Goal: Information Seeking & Learning: Learn about a topic

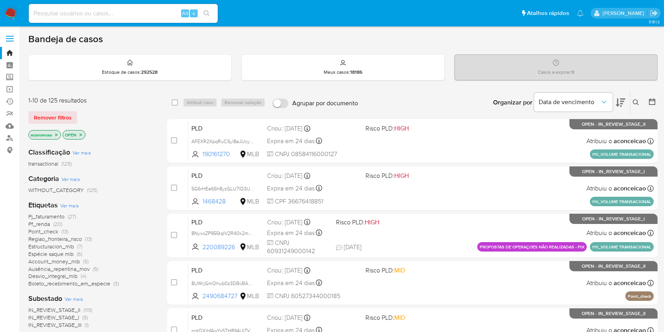
click at [635, 100] on icon at bounding box center [636, 102] width 6 height 6
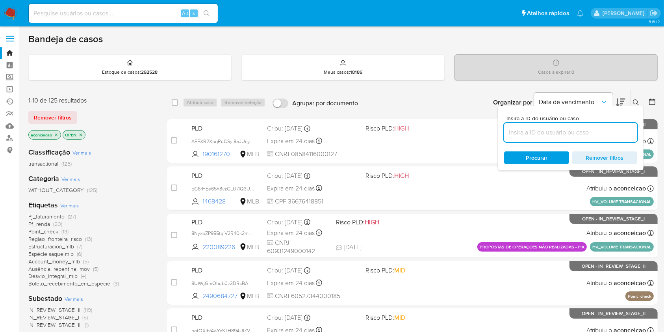
click at [588, 135] on input at bounding box center [570, 132] width 133 height 10
type input "s8koeN15pGhdyNkt1N8DYoFg"
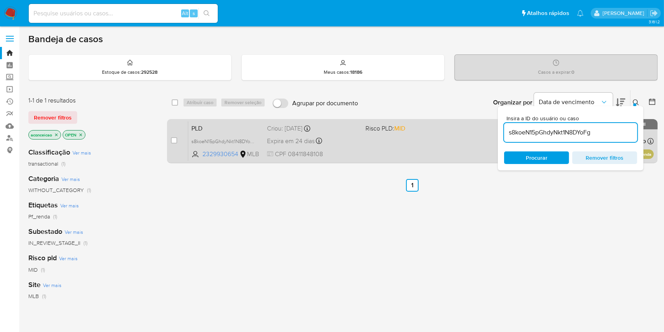
click at [441, 143] on div "PLD s8koeN15pGhdyNkt1N8DYoFg 2329930654 MLB Risco PLD: MID Criou: 12/09/2025 Cr…" at bounding box center [421, 141] width 466 height 40
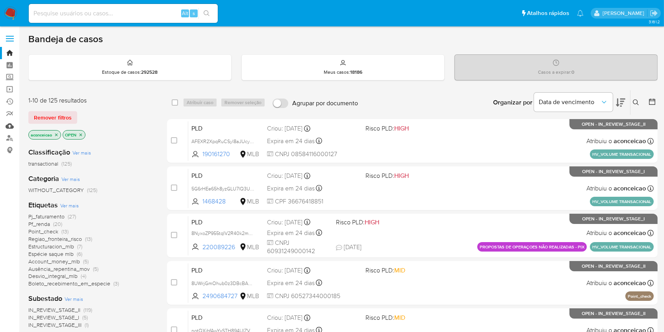
click at [7, 126] on link "Mulan" at bounding box center [47, 126] width 94 height 12
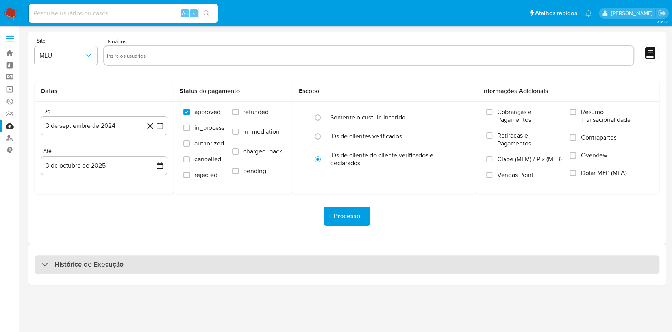
click at [567, 256] on div "Histórico de Execução" at bounding box center [347, 264] width 625 height 19
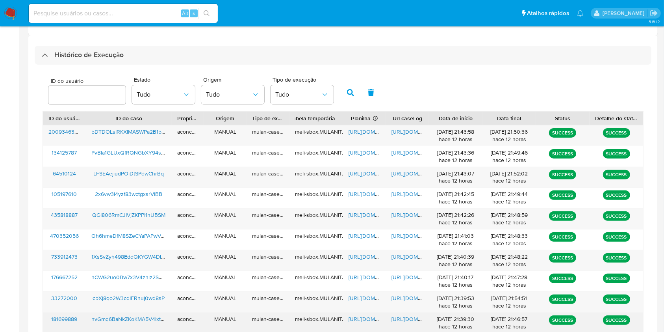
scroll to position [284, 0]
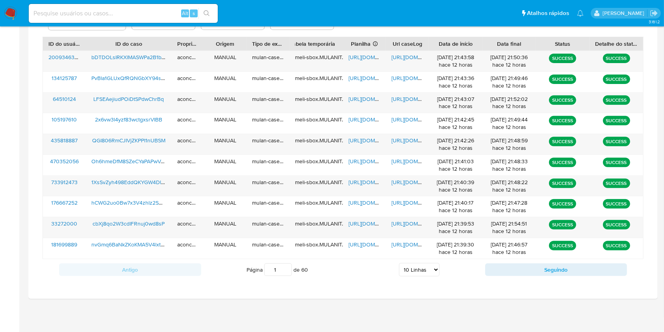
click at [434, 271] on select "5 Linhas 10 Linhas 20 Linhas 25 Linhas 50 Linhas 100 Linhas" at bounding box center [419, 269] width 41 height 13
select select "20"
click at [399, 263] on select "5 Linhas 10 Linhas 20 Linhas 25 Linhas 50 Linhas 100 Linhas" at bounding box center [419, 269] width 41 height 13
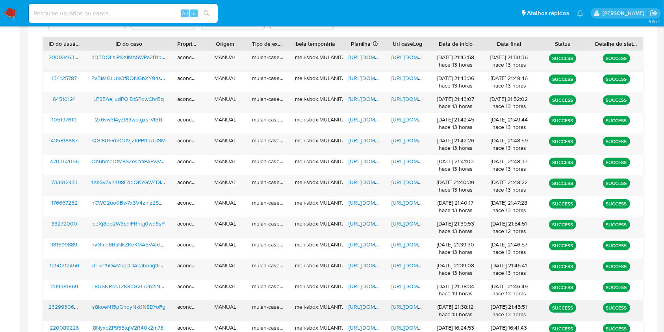
click at [362, 304] on span "https://docs.google.com/spreadsheets/d/1IeKaMLZ6d2x8xQq-eukIBtXq35io-hcj4KnIAeL…" at bounding box center [376, 306] width 54 height 8
click at [411, 306] on span "https://docs.google.com/document/d/1xcgd7jFu5w3qVgcF0ZdcC-tvtVkpIEWwSAwRbiI0N8U…" at bounding box center [418, 306] width 54 height 8
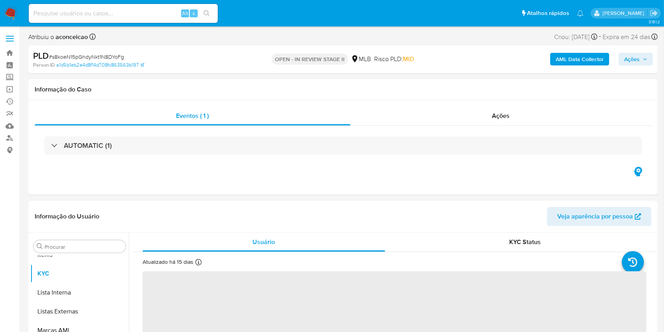
scroll to position [408, 0]
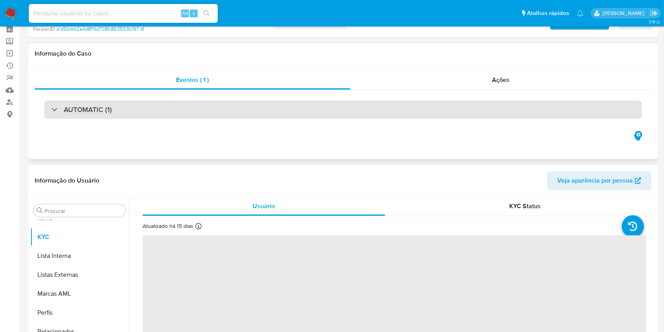
select select "10"
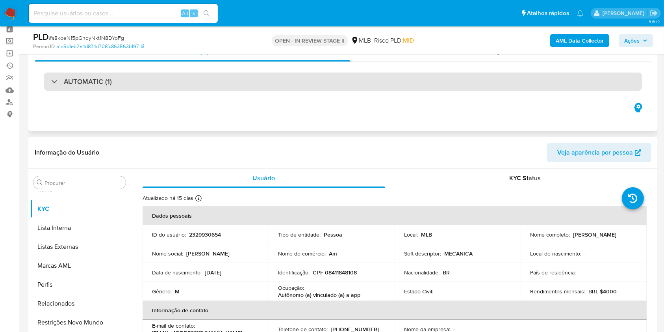
scroll to position [105, 0]
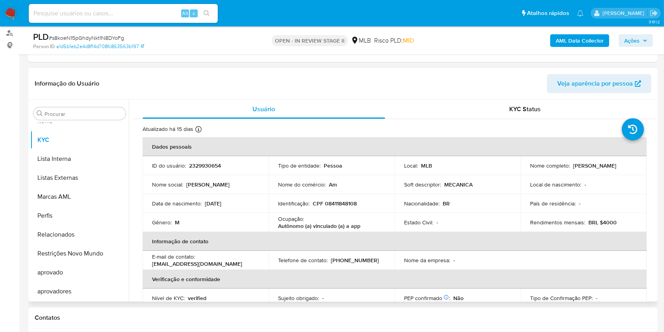
click at [298, 228] on p "Autônomo (a) vinculado (a) a app" at bounding box center [319, 225] width 82 height 7
copy p "Autônomo"
click at [275, 219] on td "Ocupação : Autônomo (a) vinculado (a) a app" at bounding box center [332, 222] width 126 height 19
copy div "Ocupação : Autônomo"
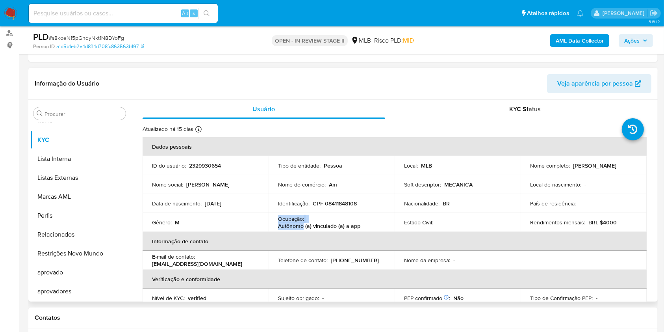
drag, startPoint x: 302, startPoint y: 226, endPoint x: 272, endPoint y: 220, distance: 30.4
click at [272, 220] on td "Ocupação : Autônomo (a) vinculado (a) a app" at bounding box center [332, 222] width 126 height 19
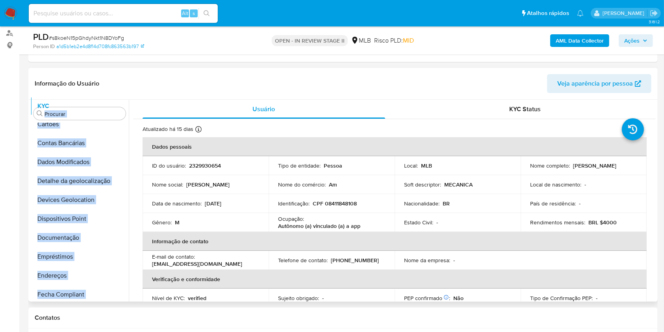
scroll to position [0, 0]
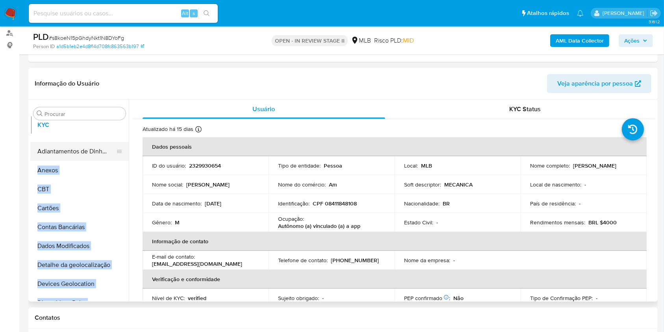
drag, startPoint x: 117, startPoint y: 138, endPoint x: 104, endPoint y: 152, distance: 18.7
click at [111, 124] on ul "Adiantamentos de Dinheiro Anexos CBT Cartões Contas Bancárias Dados Modificados…" at bounding box center [79, 212] width 98 height 178
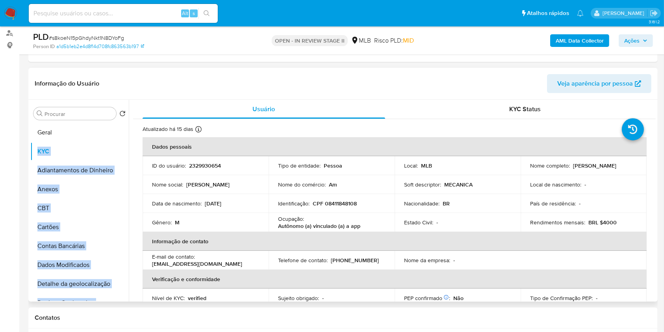
click at [101, 132] on ul "KYC Adiantamentos de Dinheiro Anexos CBT Cartões Contas Bancárias Dados Modific…" at bounding box center [79, 212] width 98 height 178
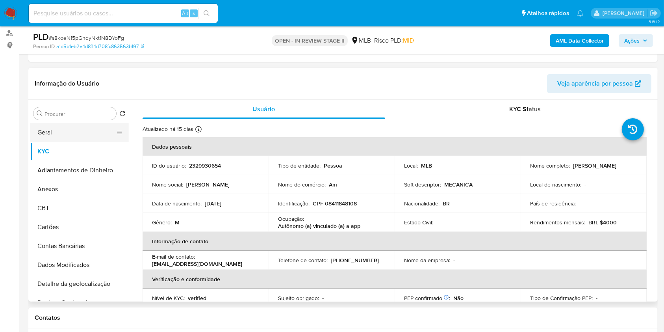
click at [88, 131] on button "Geral" at bounding box center [76, 132] width 92 height 19
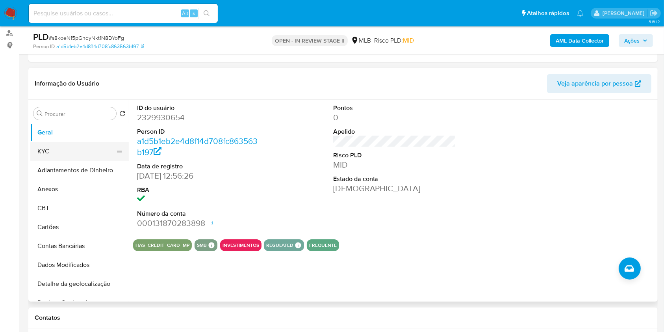
click at [79, 152] on button "KYC" at bounding box center [76, 151] width 92 height 19
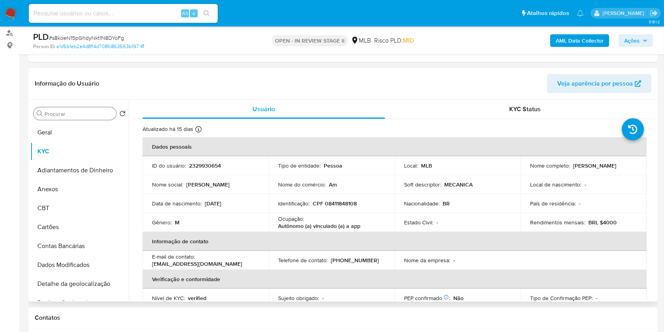
click at [87, 119] on div "Procurar" at bounding box center [74, 113] width 83 height 13
click at [82, 112] on input "Procurar" at bounding box center [79, 113] width 69 height 7
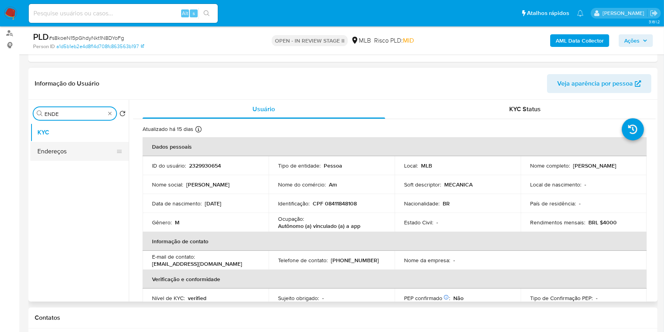
type input "ENDE"
click at [84, 152] on button "Endereços" at bounding box center [76, 151] width 92 height 19
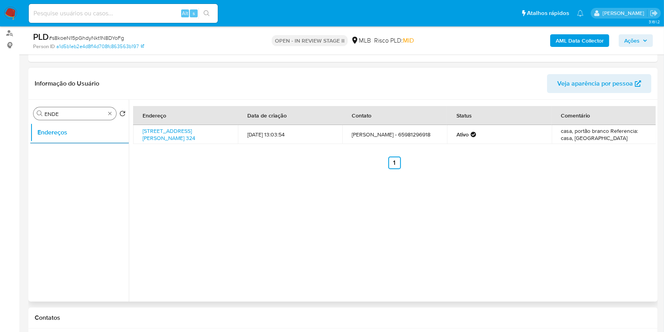
click at [113, 111] on div "Procurar ENDE" at bounding box center [74, 113] width 83 height 13
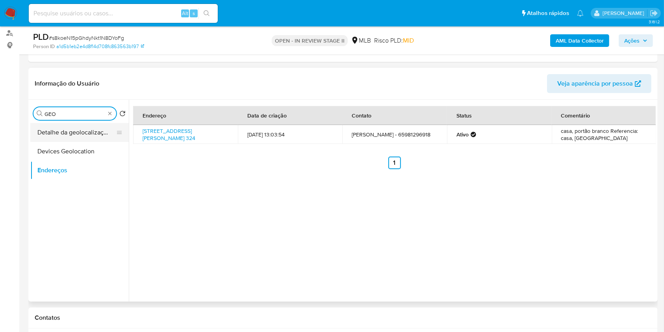
type input "GEO"
click at [105, 134] on button "Detalhe da geolocalização" at bounding box center [76, 132] width 92 height 19
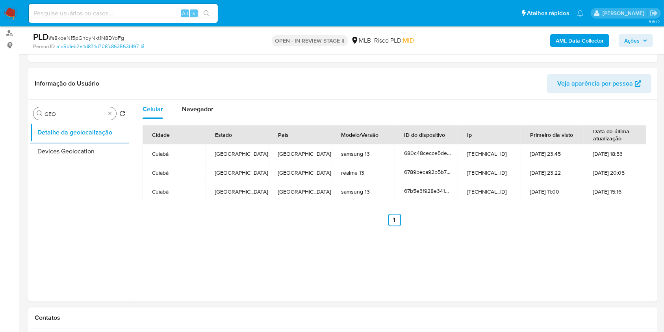
click at [82, 116] on input "GEO" at bounding box center [75, 113] width 61 height 7
click at [82, 115] on input "GEO" at bounding box center [75, 113] width 61 height 7
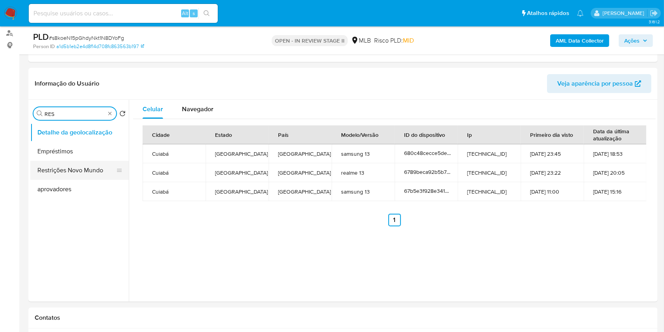
type input "RES"
click at [72, 168] on button "Restrições Novo Mundo" at bounding box center [76, 170] width 92 height 19
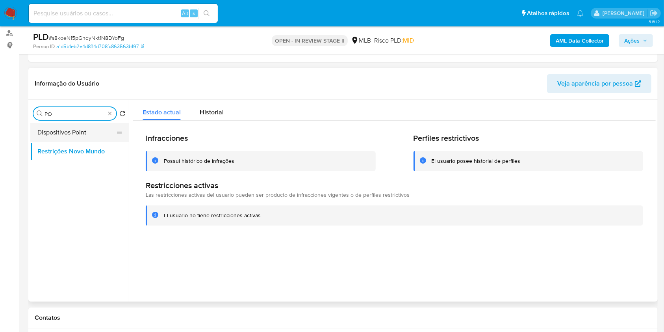
type input "PO"
click at [87, 132] on button "Dispositivos Point" at bounding box center [76, 132] width 92 height 19
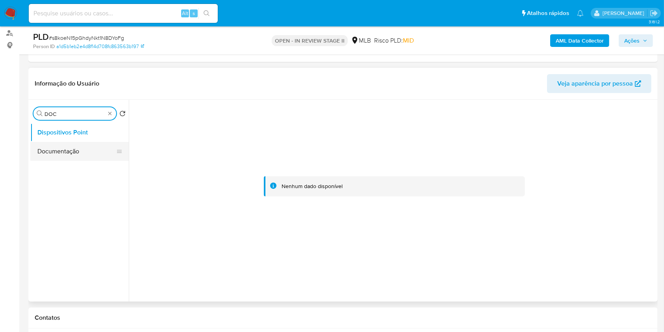
type input "DOC"
click at [83, 144] on button "Documentação" at bounding box center [76, 151] width 92 height 19
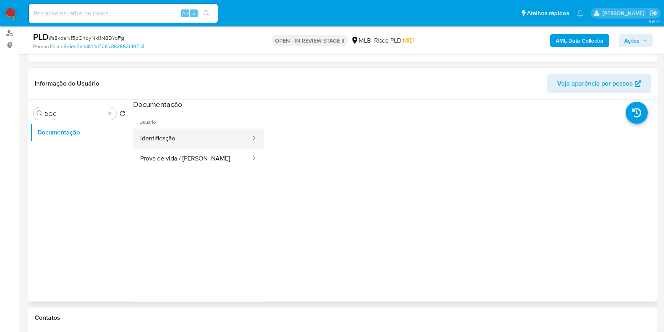
click at [217, 137] on button "Identificação" at bounding box center [192, 138] width 118 height 20
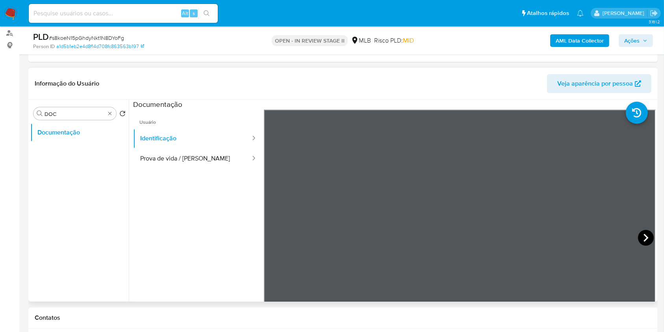
click at [644, 234] on icon at bounding box center [646, 238] width 16 height 16
click at [208, 158] on button "Prova de vida / [PERSON_NAME]" at bounding box center [192, 158] width 118 height 20
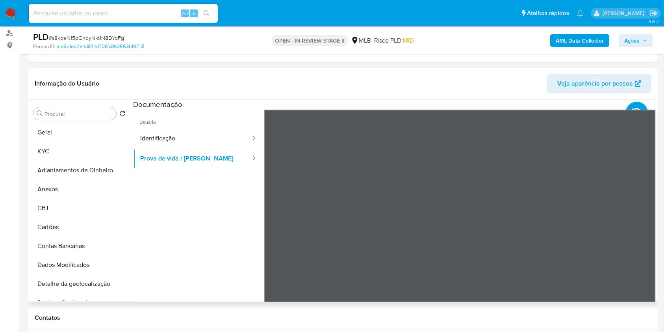
drag, startPoint x: 100, startPoint y: 156, endPoint x: 127, endPoint y: 150, distance: 27.3
click at [99, 155] on button "KYC" at bounding box center [79, 151] width 98 height 19
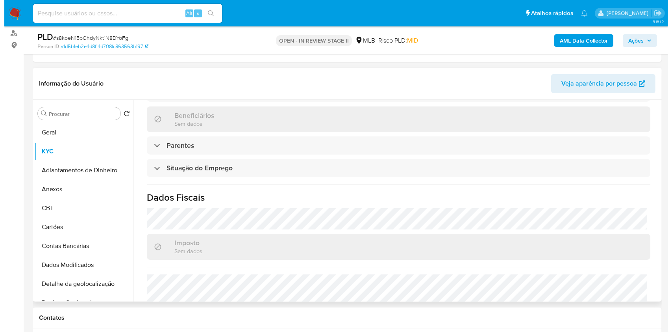
scroll to position [335, 0]
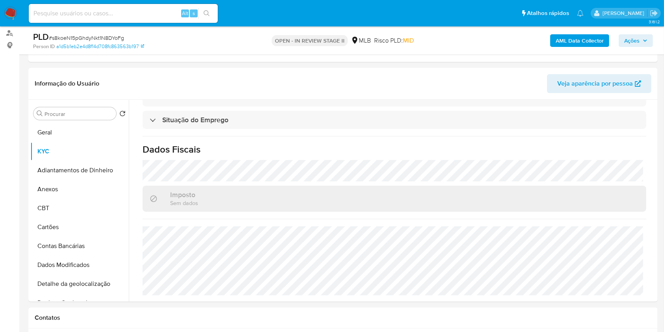
click at [570, 37] on b "AML Data Collector" at bounding box center [580, 40] width 48 height 13
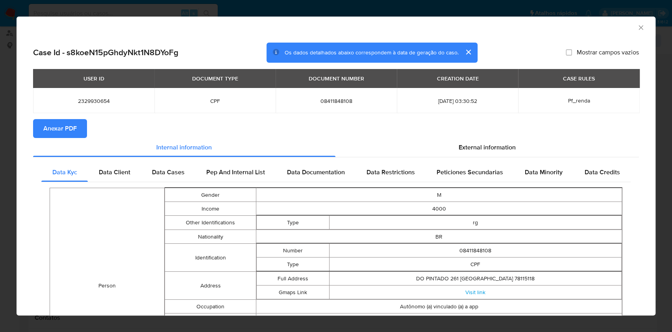
click at [87, 127] on section "Anexar PDF" at bounding box center [336, 128] width 606 height 19
click at [76, 123] on button "Anexar PDF" at bounding box center [60, 128] width 54 height 19
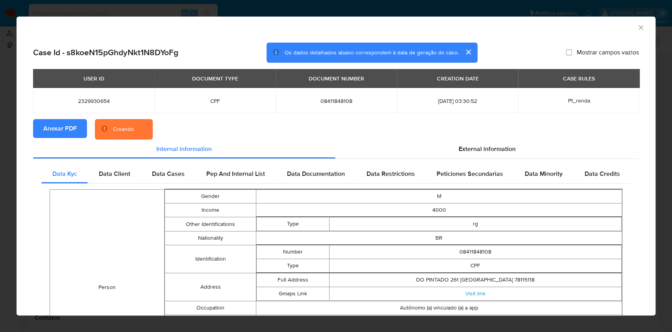
click at [326, 100] on span "08411848108" at bounding box center [336, 100] width 102 height 7
copy span "08411848108"
